Goal: Find specific page/section: Find specific page/section

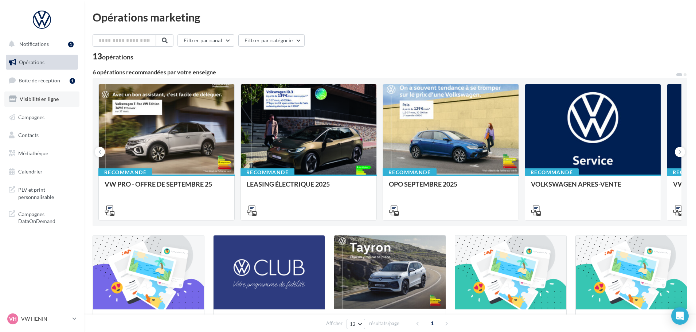
click at [39, 100] on span "Visibilité en ligne" at bounding box center [39, 99] width 39 height 6
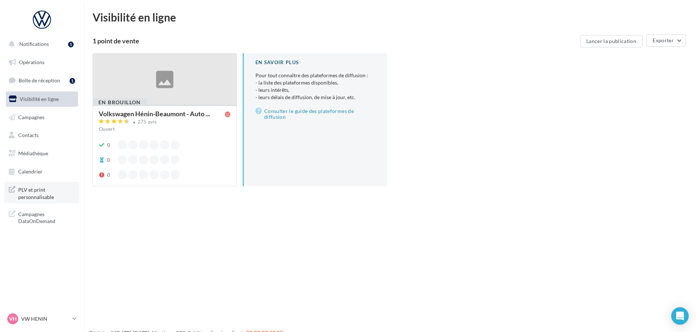
click at [46, 188] on span "PLV et print personnalisable" at bounding box center [46, 193] width 57 height 16
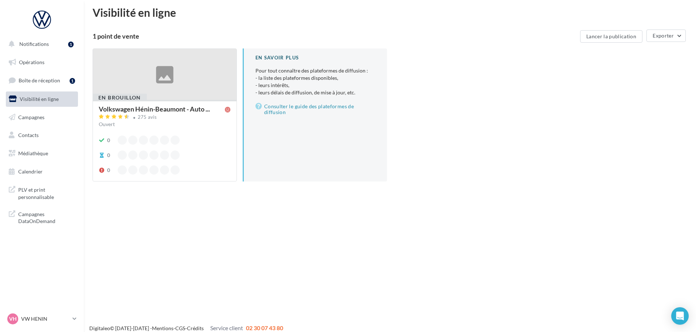
scroll to position [12, 0]
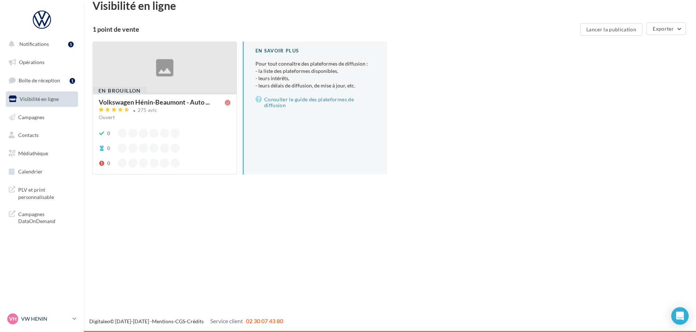
click at [72, 321] on link "VH VW HENIN vw-hen-fre" at bounding box center [42, 319] width 72 height 14
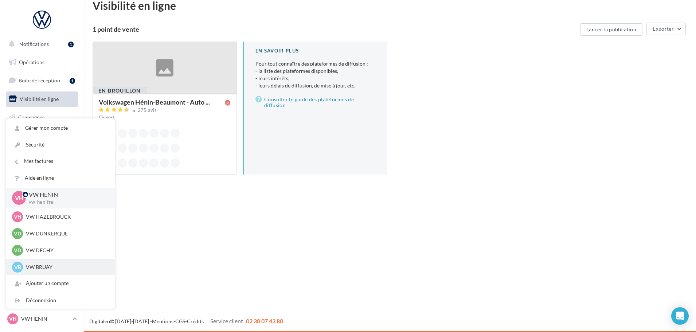
click at [67, 271] on div "VB VW BRUAY vw-bru-fre" at bounding box center [60, 267] width 97 height 11
